Goal: Task Accomplishment & Management: Manage account settings

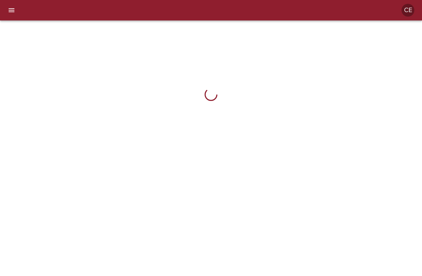
click at [16, 11] on button "menu" at bounding box center [11, 10] width 15 height 15
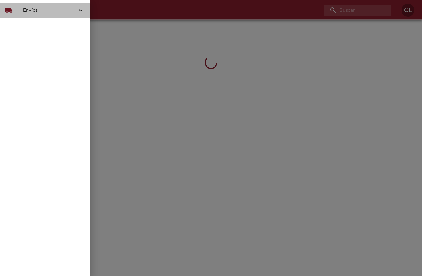
click at [21, 14] on div "local_shipping Envíos" at bounding box center [45, 10] width 90 height 15
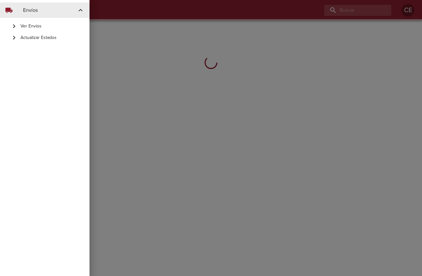
click at [33, 38] on span "Actualizar Estados" at bounding box center [52, 38] width 64 height 6
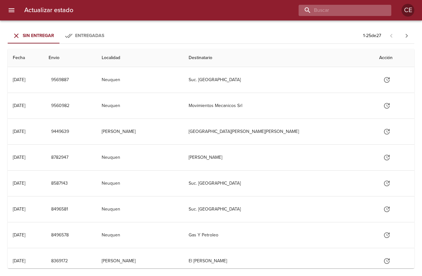
click at [362, 12] on input "buscar" at bounding box center [340, 10] width 82 height 11
type input "16948"
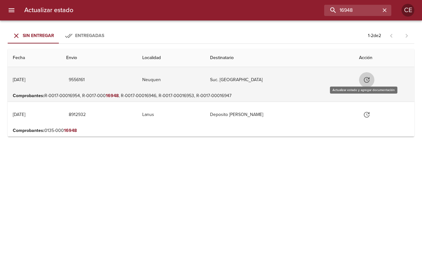
click at [367, 82] on button "Tabla de envíos del cliente" at bounding box center [366, 79] width 15 height 15
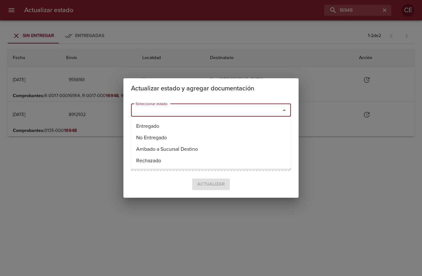
click at [247, 110] on input "Seleccionar estado" at bounding box center [201, 110] width 137 height 9
click at [225, 126] on li "Entregado" at bounding box center [211, 127] width 160 height 12
type input "Entregado"
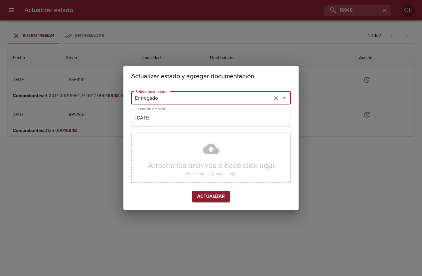
click at [141, 121] on input "08/09/2025" at bounding box center [211, 118] width 160 height 18
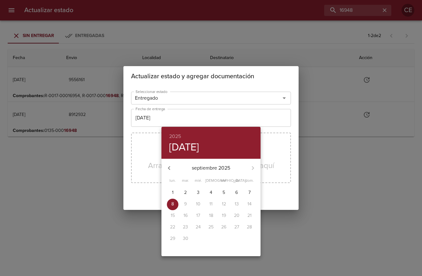
click at [221, 193] on span "5" at bounding box center [224, 193] width 12 height 6
type input "[DATE]"
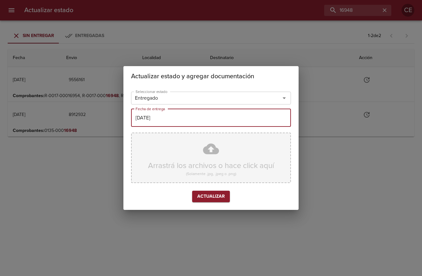
click at [213, 162] on div "Arrastrá los archivos o hace click aquí (Solamente .jpg, .jpeg o .png)" at bounding box center [211, 158] width 160 height 51
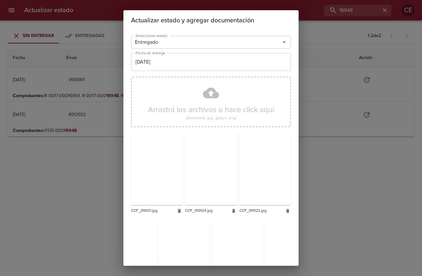
scroll to position [65, 0]
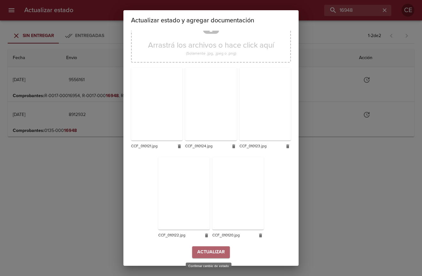
click at [194, 251] on button "Actualizar" at bounding box center [211, 253] width 38 height 12
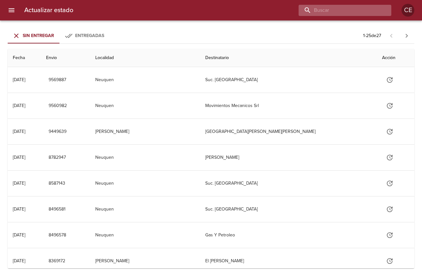
click at [348, 12] on input "buscar" at bounding box center [340, 10] width 82 height 11
type input "16940"
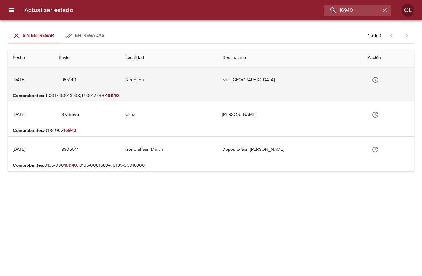
click at [375, 81] on icon "Tabla de envíos del cliente" at bounding box center [376, 80] width 6 height 6
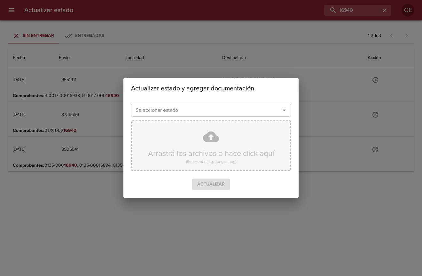
click at [196, 144] on div "Arrastrá los archivos o hace click aquí (Solamente .jpg, .jpeg o .png)" at bounding box center [211, 146] width 160 height 51
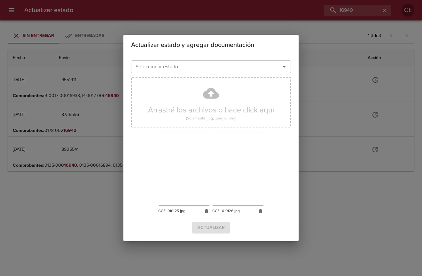
click at [218, 73] on div "Seleccionar estado" at bounding box center [211, 66] width 160 height 13
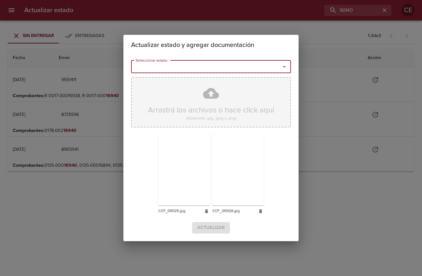
click at [213, 119] on div "Arrastrá los archivos o hace click aquí (Solamente .jpg, .jpeg o .png)" at bounding box center [211, 102] width 160 height 51
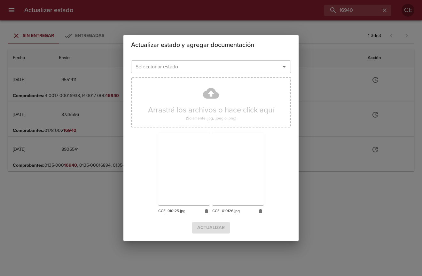
click at [213, 68] on input "Seleccionar estado" at bounding box center [201, 66] width 137 height 9
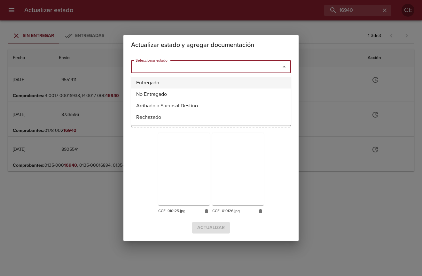
click at [194, 81] on li "Entregado" at bounding box center [211, 83] width 160 height 12
type input "Entregado"
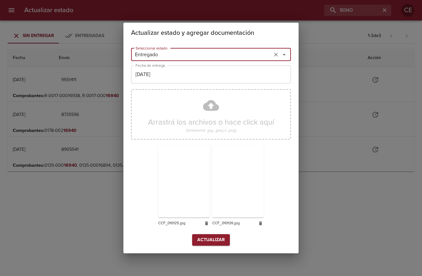
click at [182, 80] on input "08/09/2025" at bounding box center [211, 75] width 160 height 18
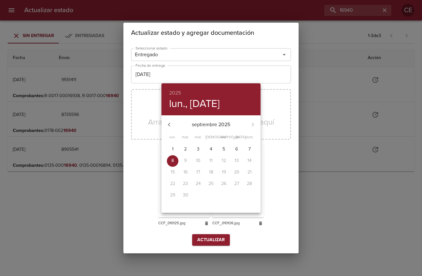
click at [210, 146] on button "4" at bounding box center [211, 150] width 12 height 12
type input "04/09/2025"
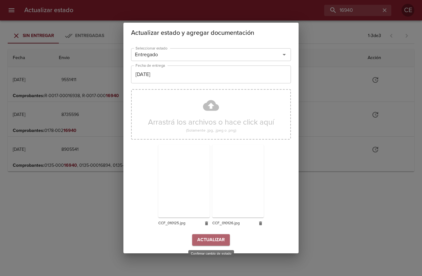
click at [208, 239] on span "Actualizar" at bounding box center [211, 240] width 28 height 8
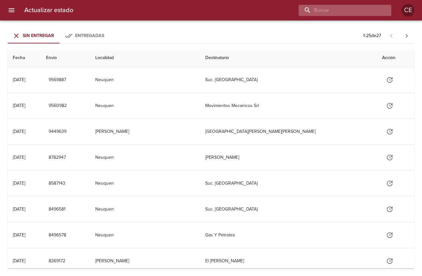
click at [342, 10] on input "buscar" at bounding box center [340, 10] width 82 height 11
type input "16938"
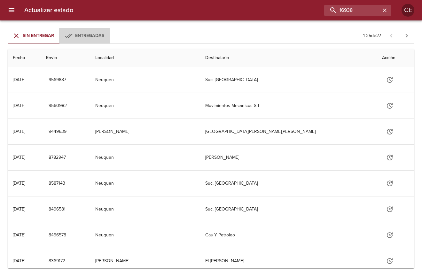
click at [92, 37] on span "Entregadas" at bounding box center [89, 35] width 29 height 5
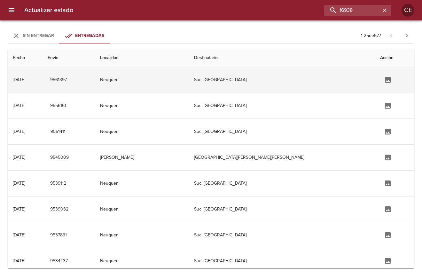
click at [299, 83] on td "Suc. [GEOGRAPHIC_DATA]" at bounding box center [282, 80] width 186 height 26
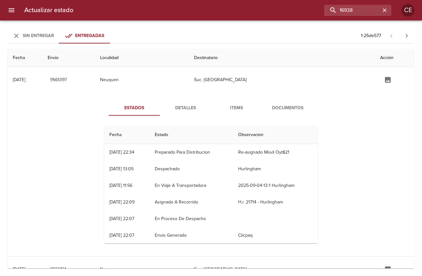
click at [286, 107] on span "Documentos" at bounding box center [288, 108] width 44 height 8
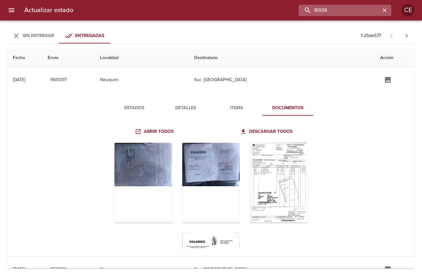
click at [366, 9] on input "16938" at bounding box center [340, 10] width 82 height 11
click at [383, 11] on icon "button" at bounding box center [385, 10] width 6 height 6
click at [363, 11] on input "buscar" at bounding box center [340, 10] width 82 height 11
type input "16938"
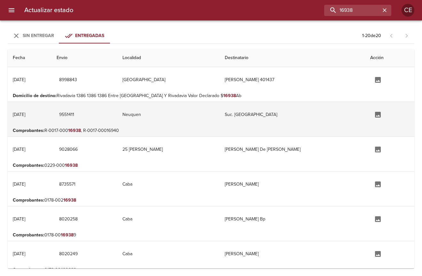
click at [300, 124] on td "Suc. [GEOGRAPHIC_DATA]" at bounding box center [293, 115] width 146 height 26
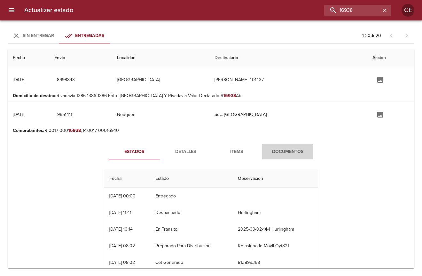
click at [291, 150] on span "Documentos" at bounding box center [288, 152] width 44 height 8
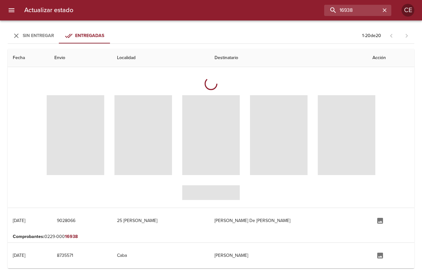
scroll to position [96, 0]
